Goal: Task Accomplishment & Management: Complete application form

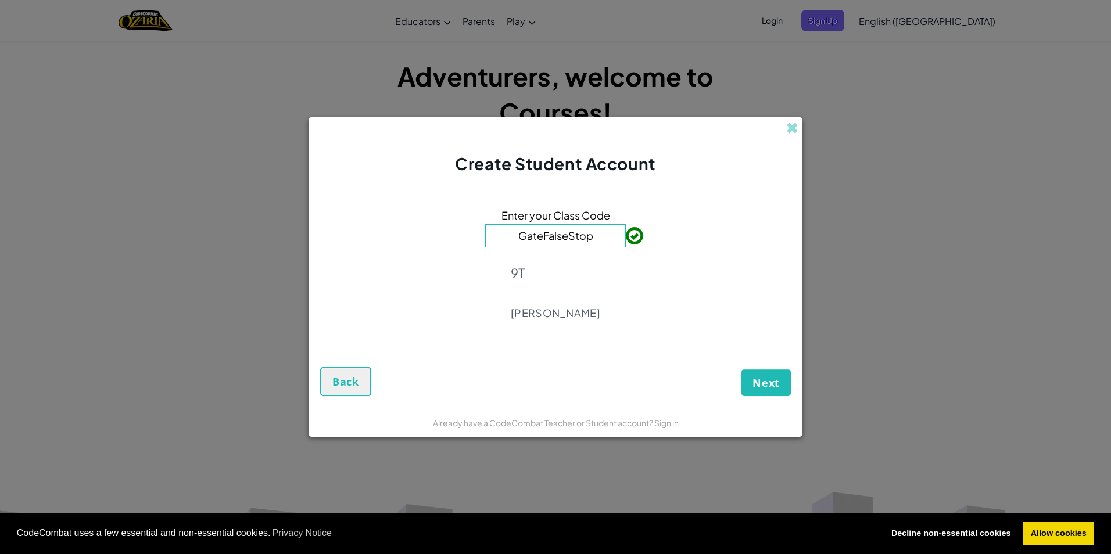
click at [602, 243] on input "GateFalseStop" at bounding box center [555, 235] width 141 height 23
click at [778, 391] on button "Next" at bounding box center [765, 383] width 49 height 27
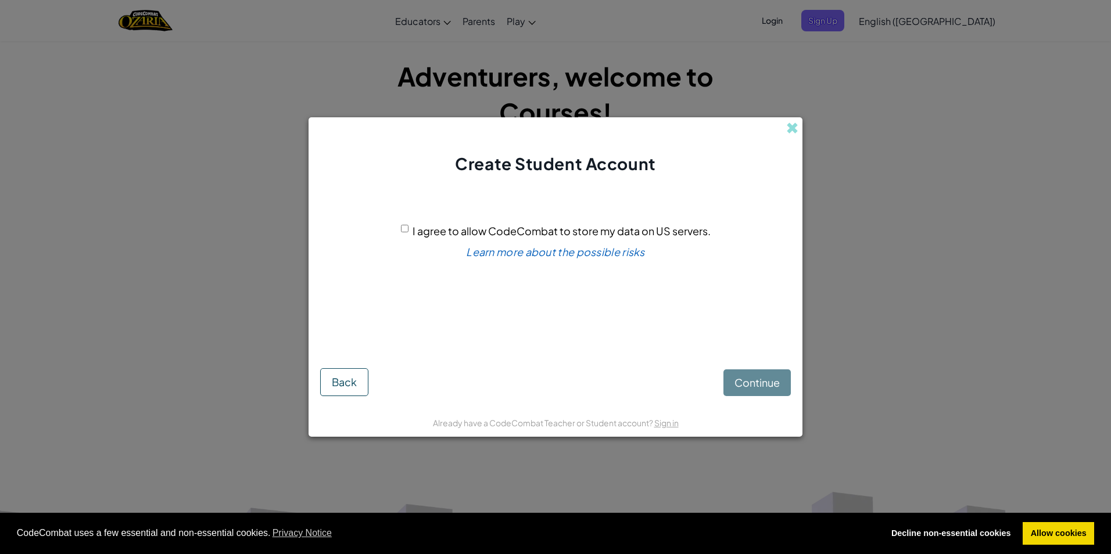
click at [406, 228] on input "I agree to allow CodeCombat to store my data on US servers." at bounding box center [405, 229] width 8 height 8
checkbox input "true"
click at [749, 387] on span "Continue" at bounding box center [756, 382] width 45 height 13
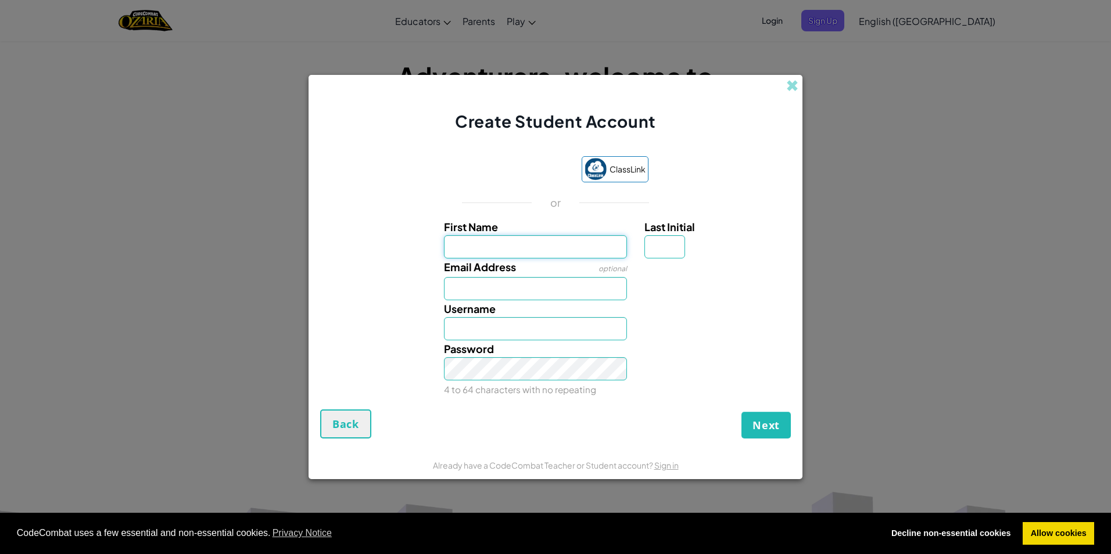
click at [497, 256] on input "First Name" at bounding box center [536, 246] width 184 height 23
type input "Lucas"
click at [679, 247] on input "Last Initial" at bounding box center [664, 246] width 41 height 23
type input ")"
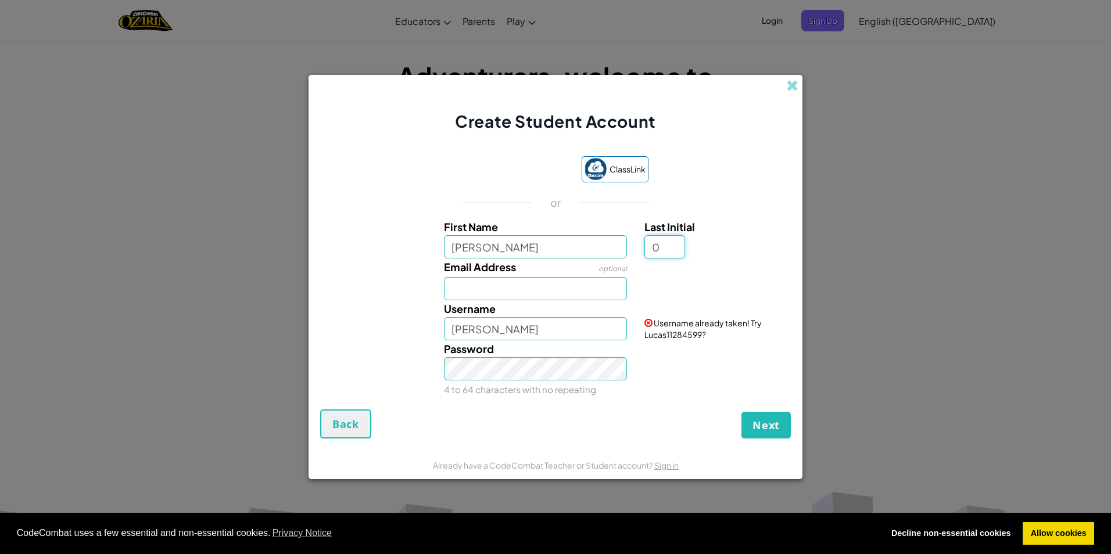
type input "0"
click at [577, 321] on input "Lucas0" at bounding box center [536, 328] width 184 height 23
type input "L"
type input "literallyspiderman_"
drag, startPoint x: 560, startPoint y: 322, endPoint x: 437, endPoint y: 310, distance: 123.8
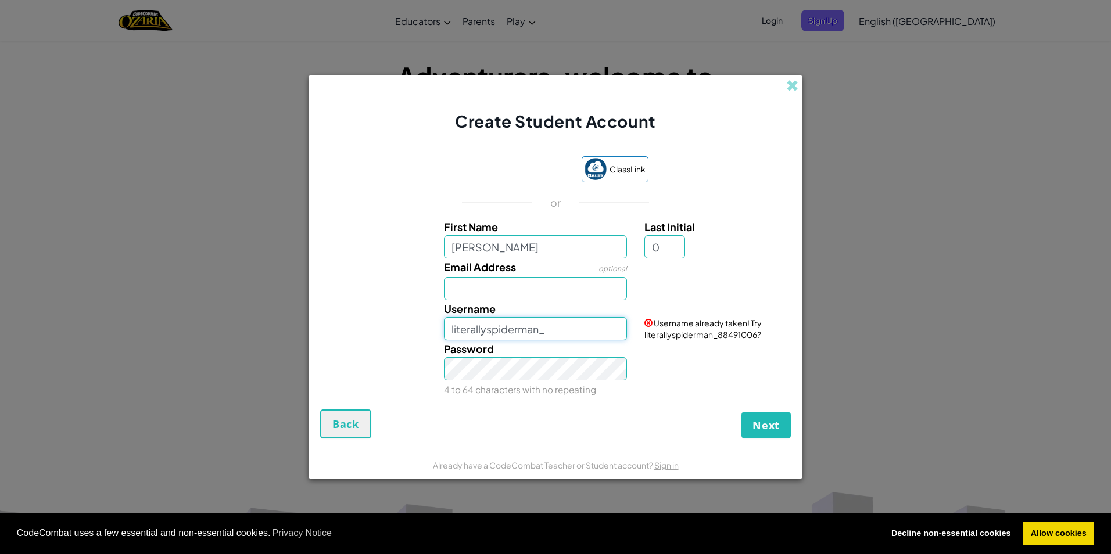
click at [437, 310] on div "Username literallyspiderman_" at bounding box center [535, 320] width 201 height 40
type input "twinkletoesx0x0"
click at [766, 419] on span "Next" at bounding box center [765, 425] width 27 height 14
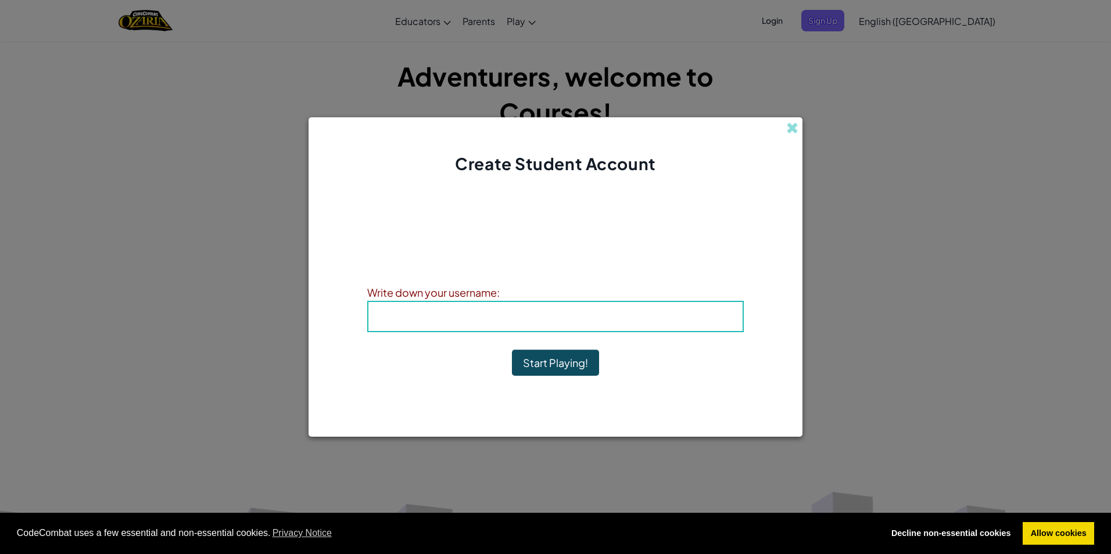
click at [610, 329] on div "Username : twinkletoesx0x0" at bounding box center [555, 316] width 376 height 31
click at [553, 365] on button "Start Playing!" at bounding box center [555, 363] width 87 height 27
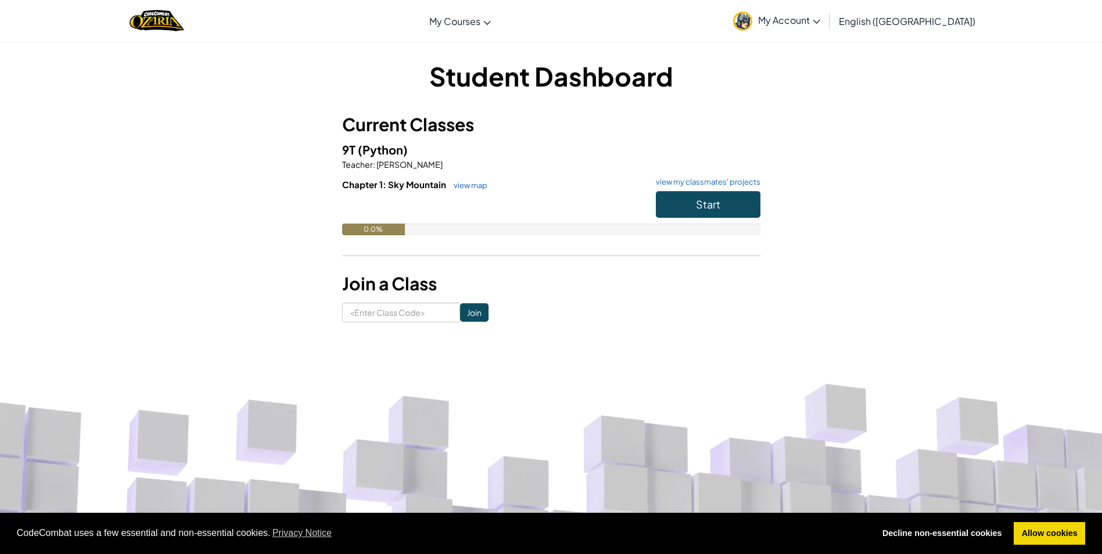
click at [826, 8] on link "My Account" at bounding box center [776, 20] width 99 height 37
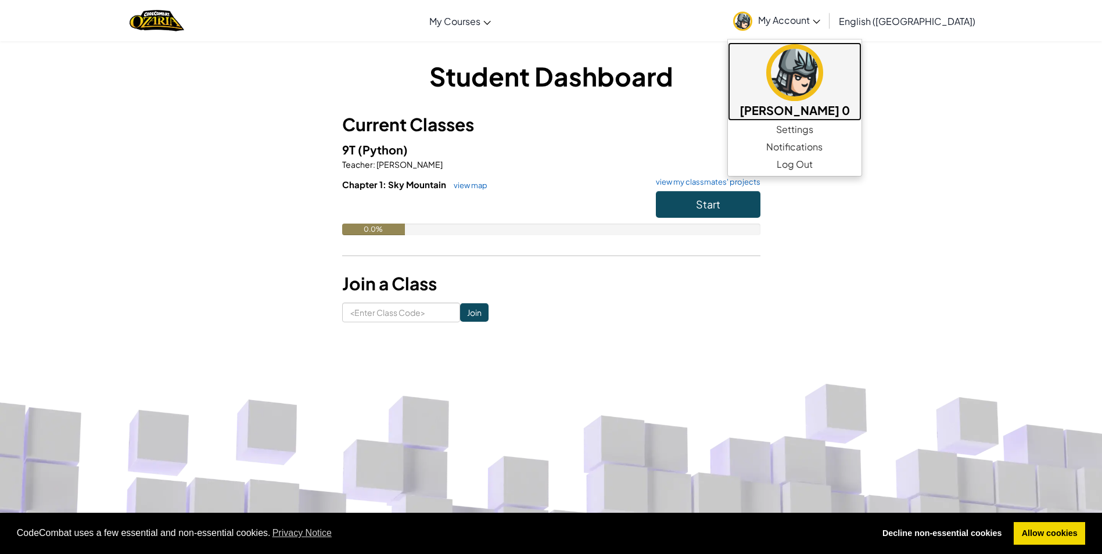
click at [823, 98] on img at bounding box center [794, 72] width 57 height 57
